Goal: Check status: Check status

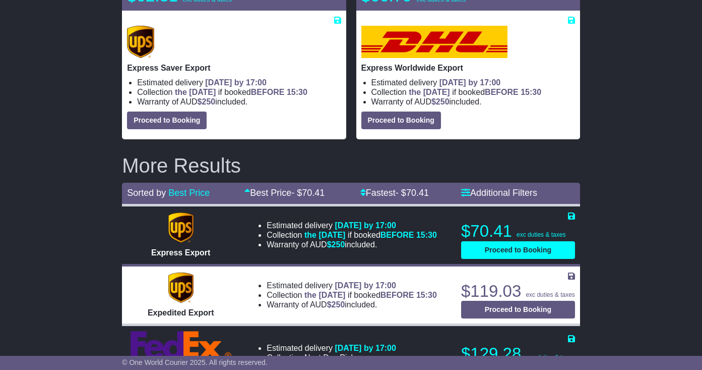
scroll to position [211, 0]
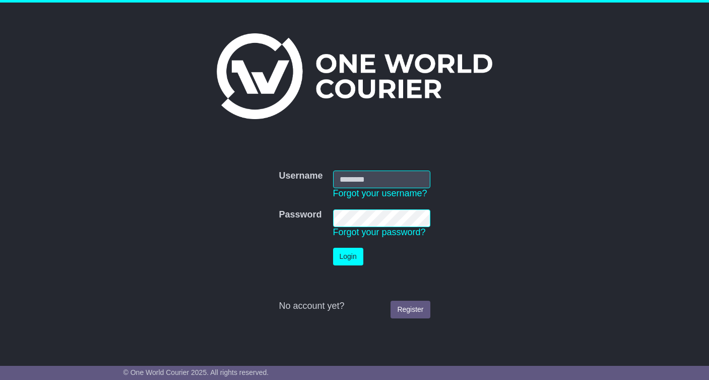
click at [368, 183] on input "Username" at bounding box center [381, 179] width 97 height 18
type input "**********"
click at [348, 255] on button "Login" at bounding box center [348, 257] width 30 height 18
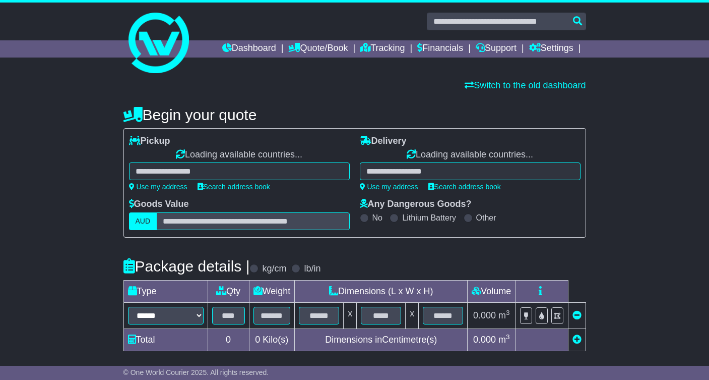
select select "**"
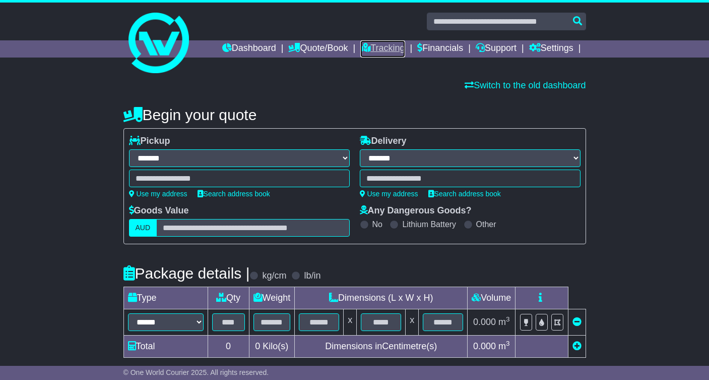
click at [389, 53] on link "Tracking" at bounding box center [382, 48] width 44 height 17
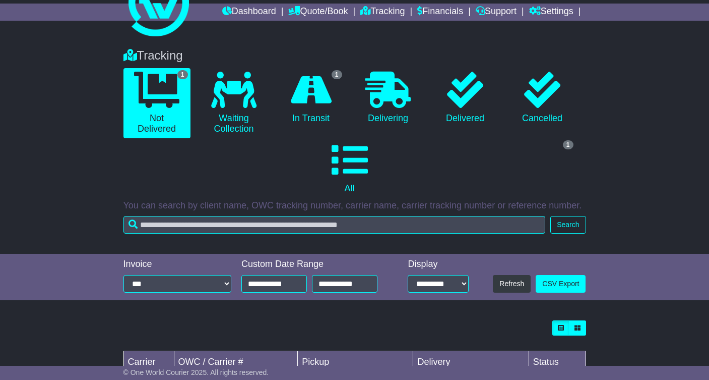
scroll to position [105, 0]
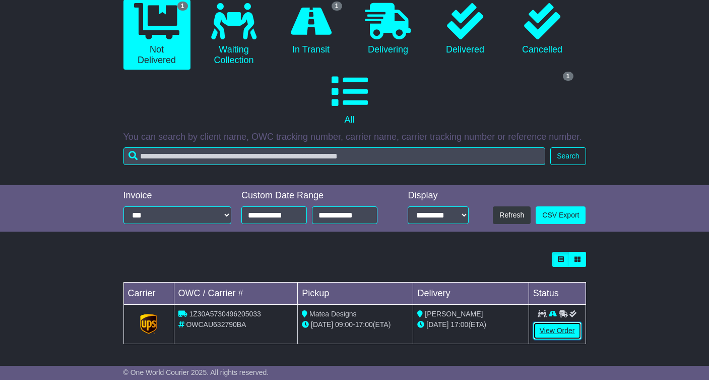
click at [557, 331] on link "View Order" at bounding box center [557, 331] width 48 height 18
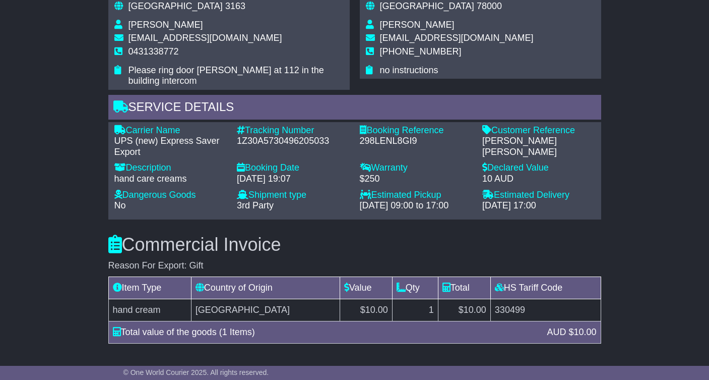
scroll to position [639, 0]
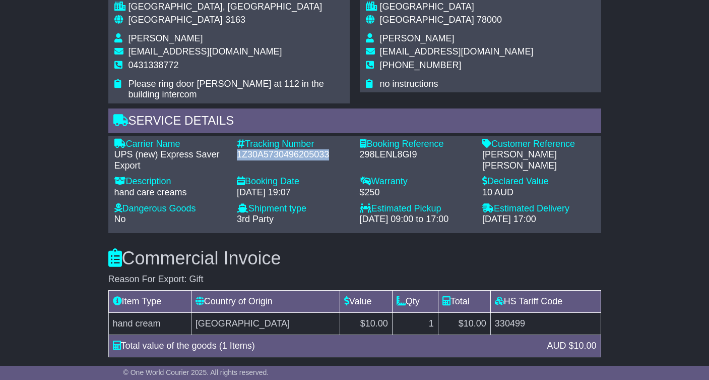
drag, startPoint x: 237, startPoint y: 144, endPoint x: 329, endPoint y: 143, distance: 91.3
click at [329, 149] on div "1Z30A5730496205033" at bounding box center [293, 154] width 113 height 11
copy div "1Z30A5730496205033"
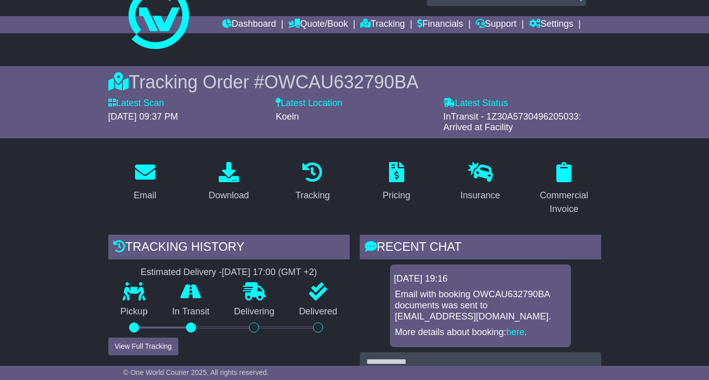
scroll to position [0, 0]
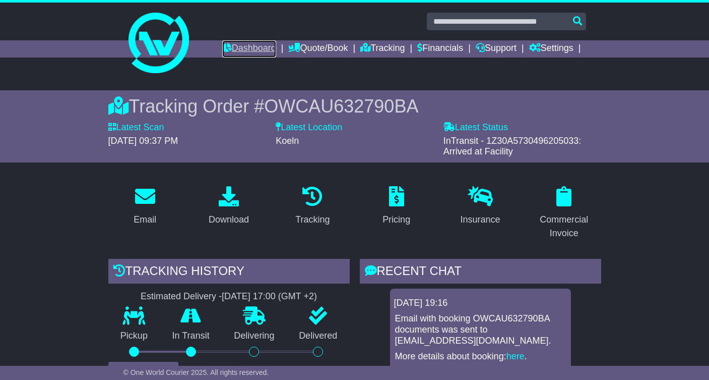
click at [259, 49] on link "Dashboard" at bounding box center [249, 48] width 54 height 17
